Goal: Task Accomplishment & Management: Use online tool/utility

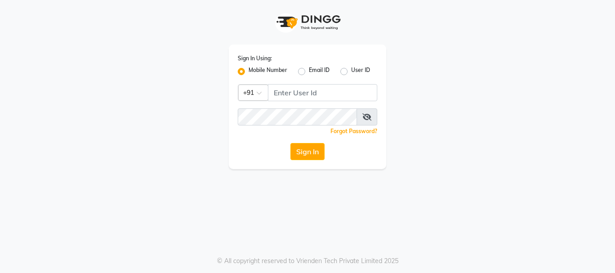
click at [293, 82] on div "Sign In Using: Mobile Number Email ID User ID Country Code × +91 Remember me Fo…" at bounding box center [308, 107] width 158 height 125
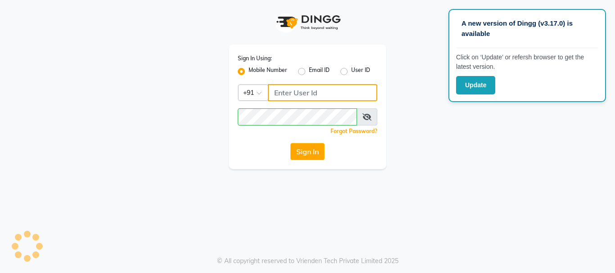
click at [300, 90] on input "Username" at bounding box center [322, 92] width 109 height 17
type input "7900176666"
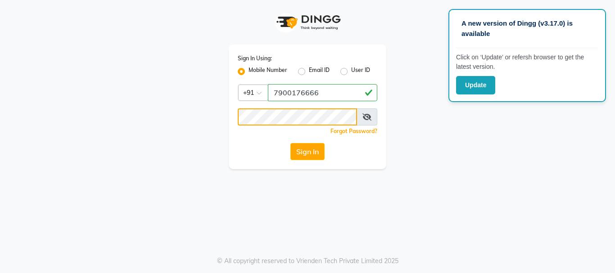
click at [291, 143] on button "Sign In" at bounding box center [308, 151] width 34 height 17
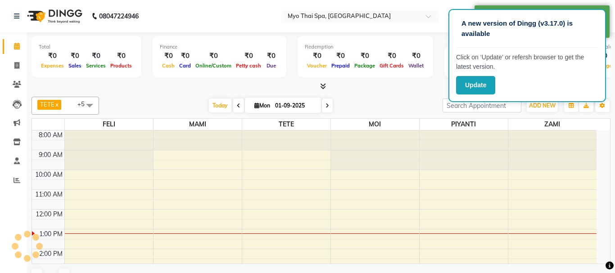
select select "en"
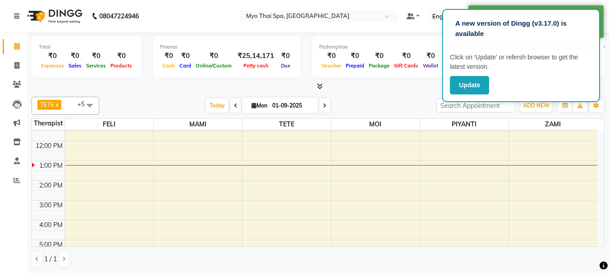
scroll to position [45, 0]
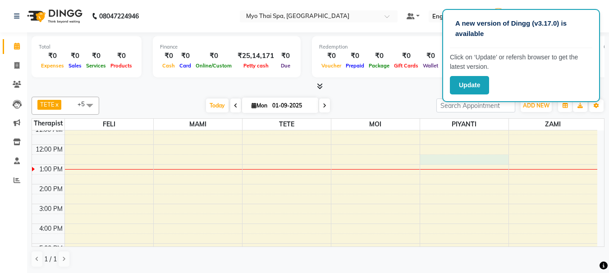
click at [441, 158] on div "9:00 AM 10:00 AM 11:00 AM 12:00 PM 1:00 PM 2:00 PM 3:00 PM 4:00 PM 5:00 PM 6:00…" at bounding box center [314, 224] width 565 height 277
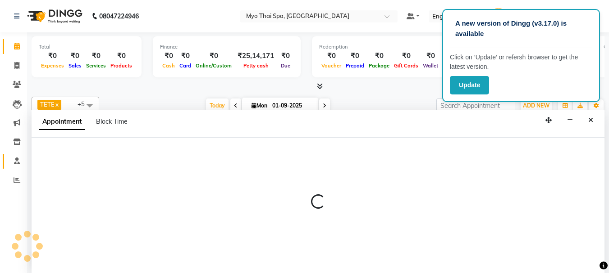
scroll to position [0, 0]
select select "67001"
select select "750"
select select "tentative"
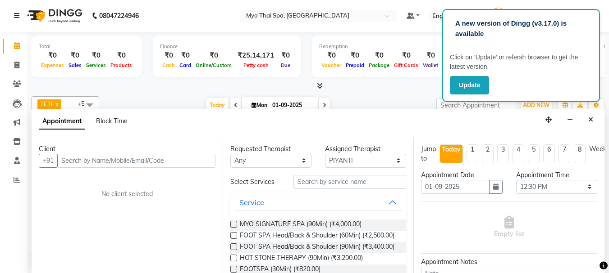
click at [96, 161] on input "text" at bounding box center [136, 161] width 158 height 14
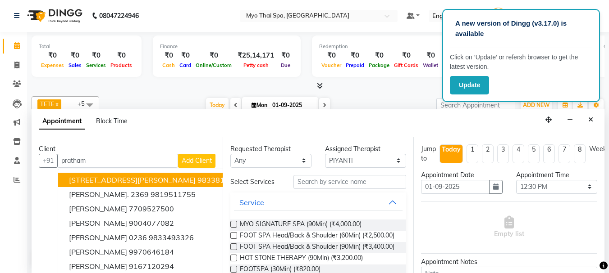
click at [118, 186] on button "3451/ 3496 [PERSON_NAME] 9833815766" at bounding box center [155, 180] width 195 height 14
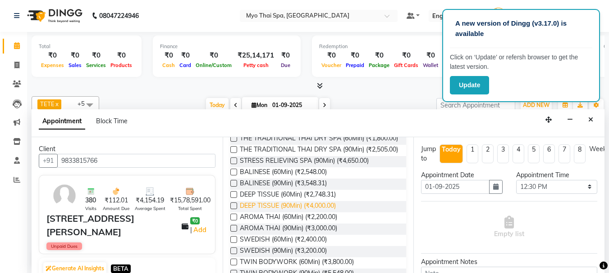
scroll to position [225, 0]
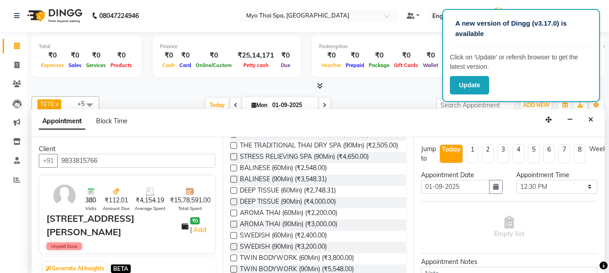
type input "9833815766"
click at [237, 183] on label at bounding box center [233, 179] width 7 height 7
click at [236, 183] on input "checkbox" at bounding box center [233, 181] width 6 height 6
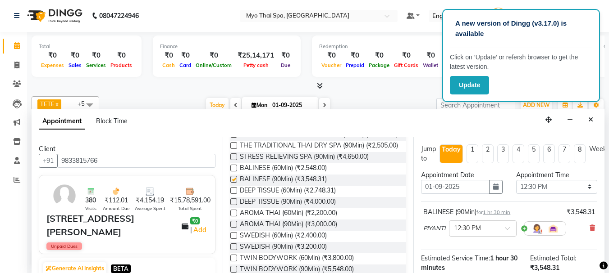
checkbox input "false"
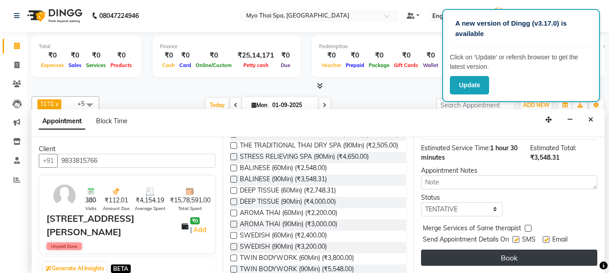
scroll to position [117, 0]
click at [477, 251] on button "Book" at bounding box center [509, 258] width 176 height 16
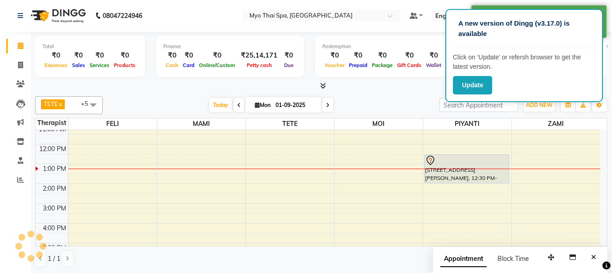
scroll to position [0, 0]
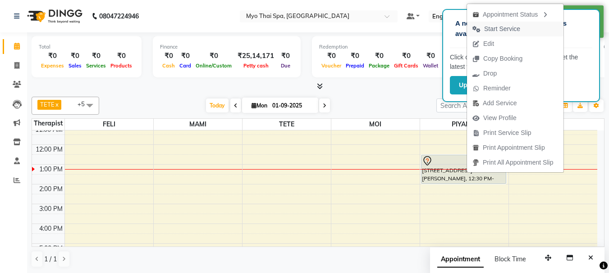
click at [500, 25] on span "Start Service" at bounding box center [502, 28] width 36 height 9
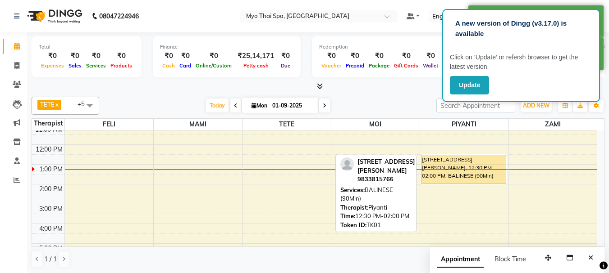
click at [446, 175] on div "[STREET_ADDRESS][PERSON_NAME], 12:30 PM-02:00 PM, BALINESE (90Min)" at bounding box center [463, 169] width 84 height 28
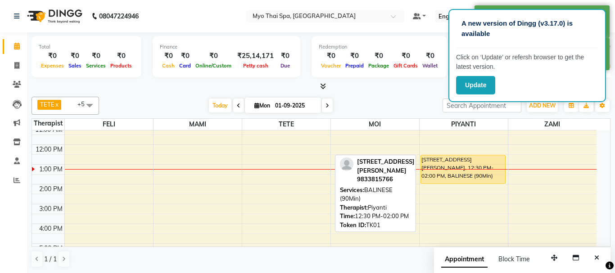
select select "1"
